Goal: Information Seeking & Learning: Check status

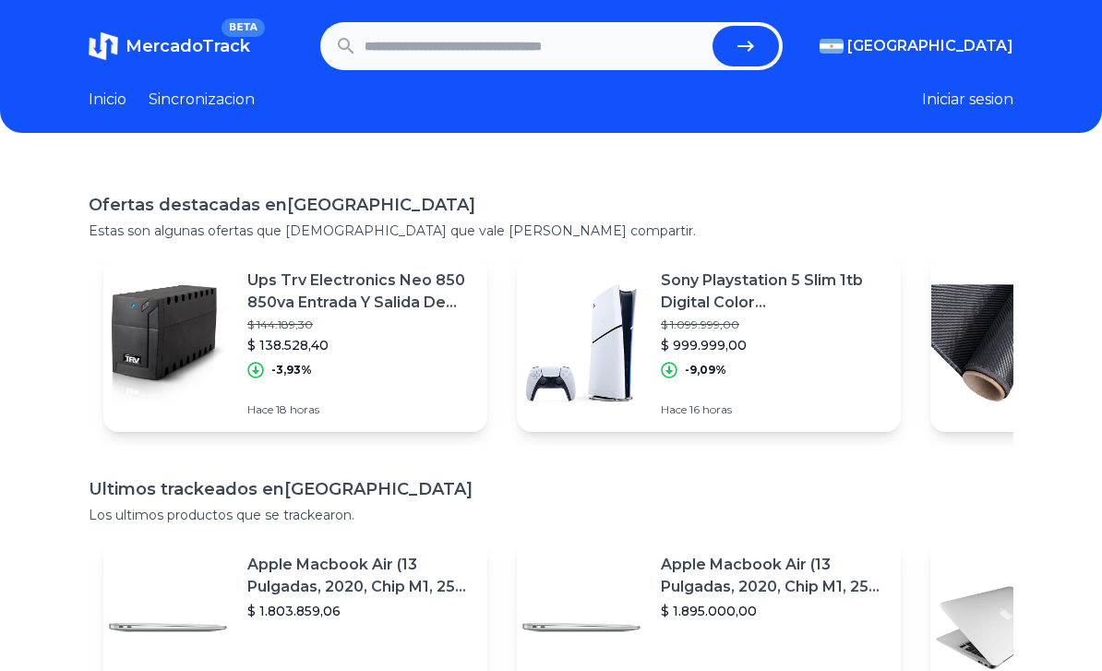
click at [413, 42] on input "text" at bounding box center [535, 46] width 341 height 41
click at [562, 52] on input "text" at bounding box center [535, 46] width 341 height 41
type input "**********"
click at [745, 46] on button "submit" at bounding box center [745, 46] width 66 height 41
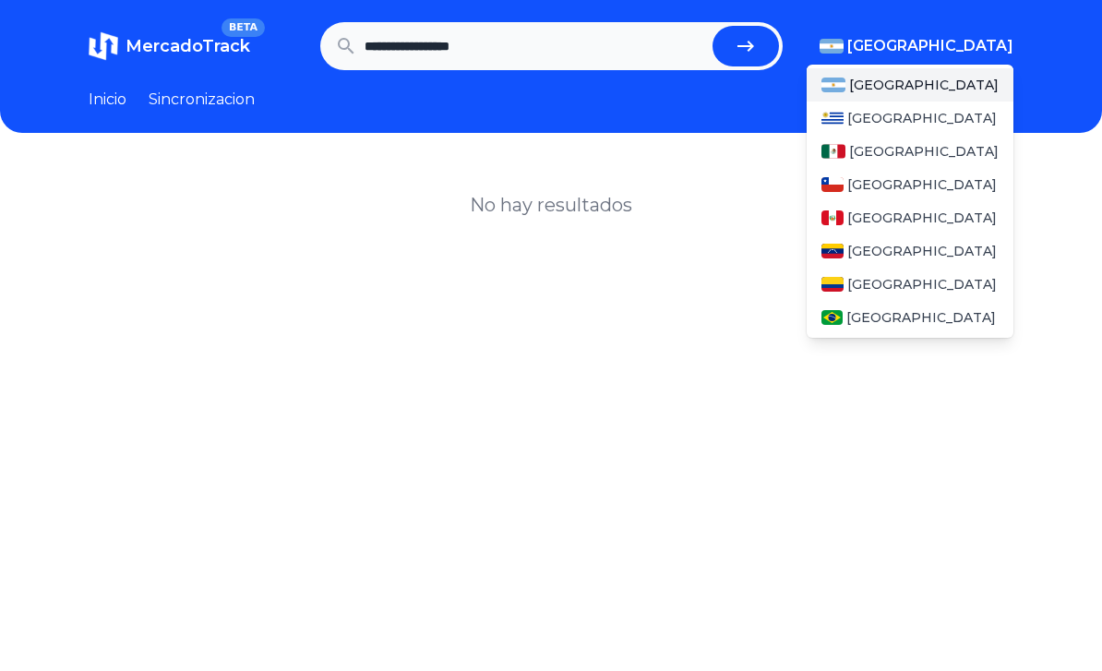
click at [985, 44] on span "[GEOGRAPHIC_DATA]" at bounding box center [930, 46] width 166 height 22
click at [876, 182] on span "[GEOGRAPHIC_DATA]" at bounding box center [922, 184] width 150 height 18
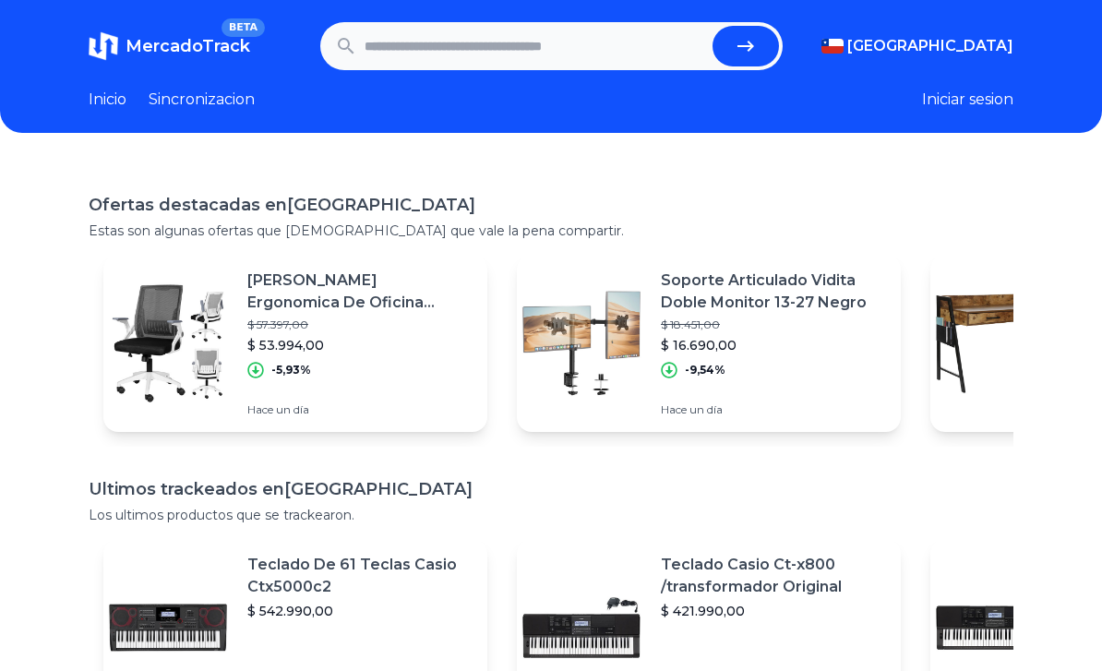
click at [540, 49] on input "text" at bounding box center [535, 46] width 341 height 41
